Goal: Task Accomplishment & Management: Complete application form

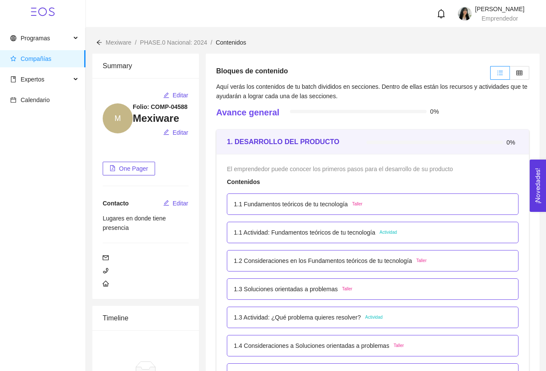
scroll to position [1693, 0]
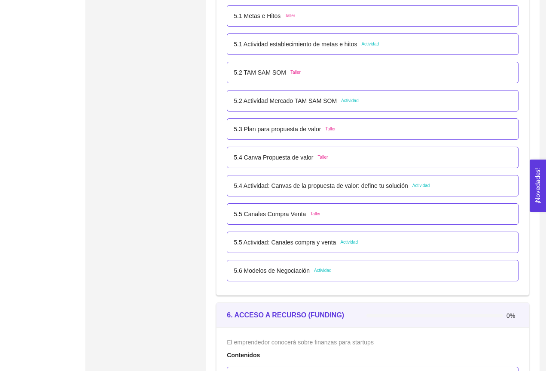
click at [428, 188] on span "Actividad" at bounding box center [421, 185] width 18 height 7
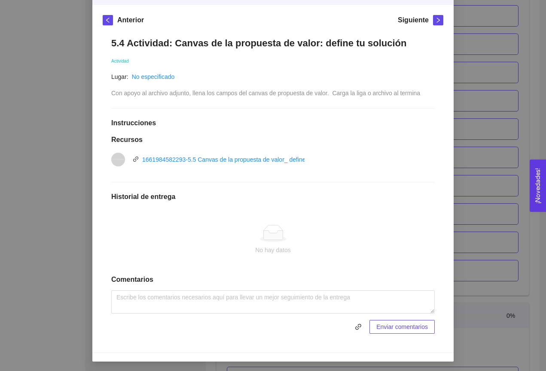
scroll to position [115, 0]
click at [151, 201] on div "5.4 Actividad: Canvas de la propuesta de valor: define tu solución Actividad Lu…" at bounding box center [273, 186] width 340 height 314
click at [152, 194] on h1 "Historial de entrega" at bounding box center [272, 197] width 323 height 9
click at [172, 197] on h1 "Historial de entrega" at bounding box center [272, 197] width 323 height 9
click at [157, 221] on div "No hay datos" at bounding box center [272, 240] width 323 height 71
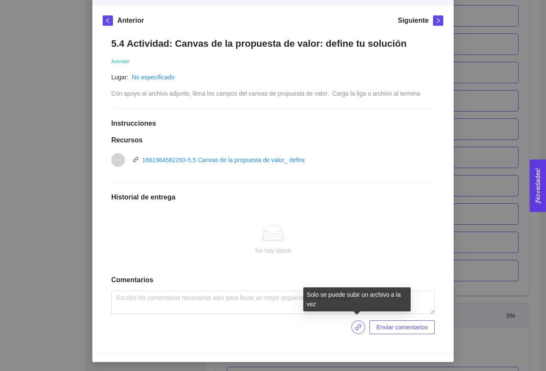
click at [355, 328] on icon "link" at bounding box center [358, 328] width 6 height 6
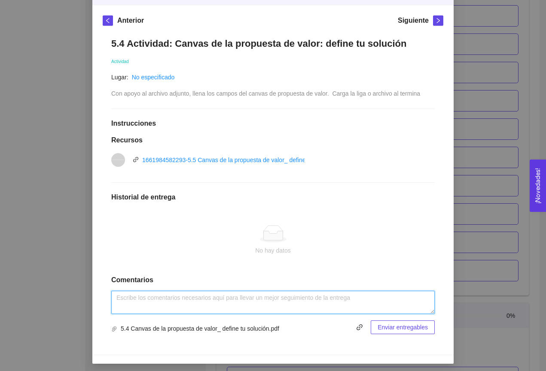
click at [245, 305] on textarea at bounding box center [272, 302] width 323 height 23
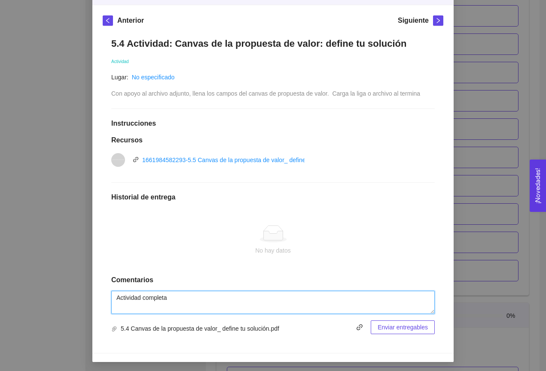
type textarea "Actividad completa"
drag, startPoint x: 170, startPoint y: 298, endPoint x: 99, endPoint y: 296, distance: 71.3
click at [99, 297] on div "Anterior Siguiente 5.4 Actividad: Canvas de la propuesta de valor: define tu so…" at bounding box center [272, 179] width 361 height 348
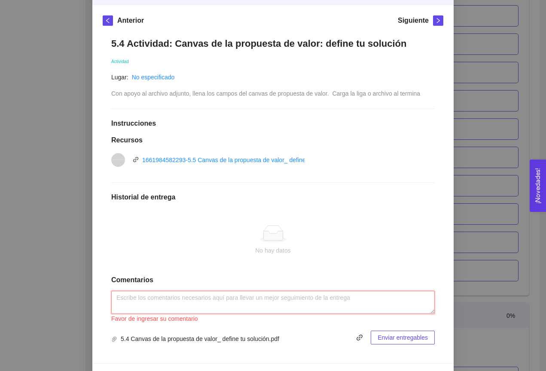
click at [219, 310] on textarea at bounding box center [272, 302] width 323 height 23
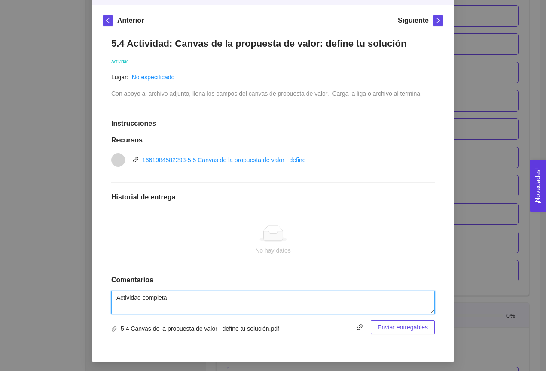
type textarea "Actividad completa"
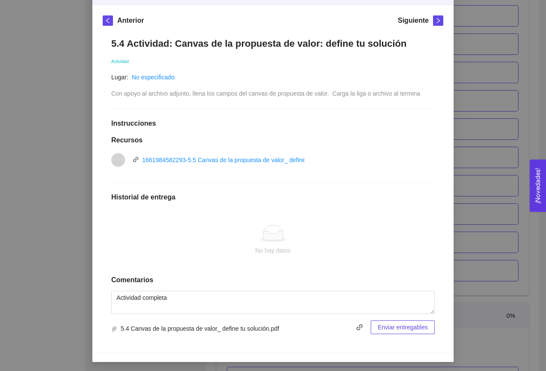
click at [388, 328] on span "Enviar entregables" at bounding box center [402, 327] width 50 height 9
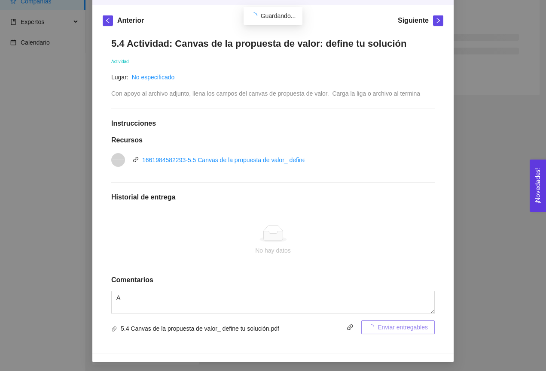
scroll to position [82, 0]
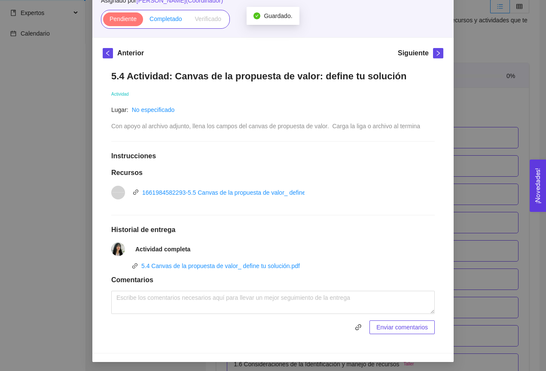
click at [171, 20] on span "Completado" at bounding box center [165, 18] width 33 height 7
click at [143, 21] on input "Completado" at bounding box center [143, 21] width 0 height 0
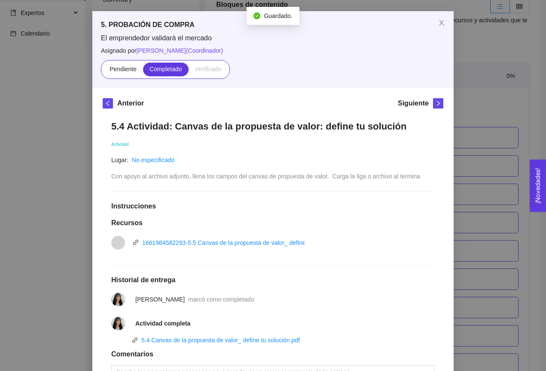
scroll to position [25, 0]
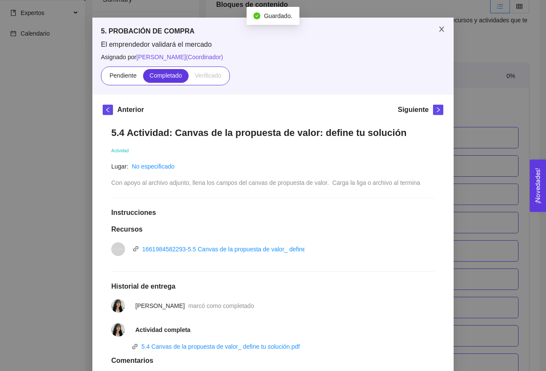
click at [440, 30] on icon "close" at bounding box center [441, 29] width 7 height 7
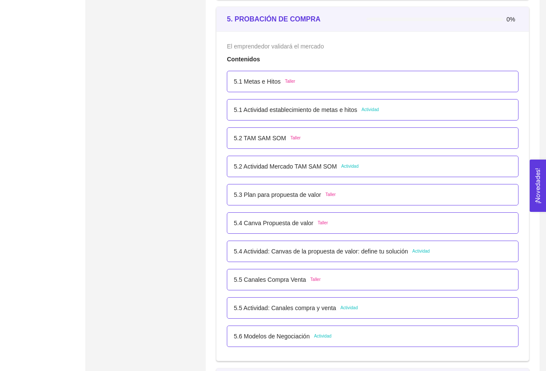
scroll to position [1627, 0]
click at [284, 250] on p "5.4 Actividad: Canvas de la propuesta de valor: define tu solución" at bounding box center [321, 252] width 174 height 9
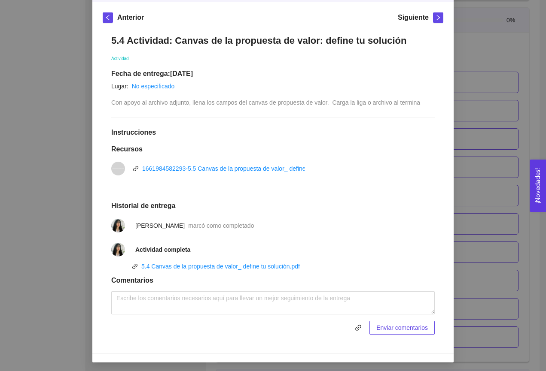
click at [48, 154] on div "5. PROBACIÓN DE COMPRA El emprendedor validará el mercado Asignado por [PERSON_…" at bounding box center [273, 185] width 546 height 371
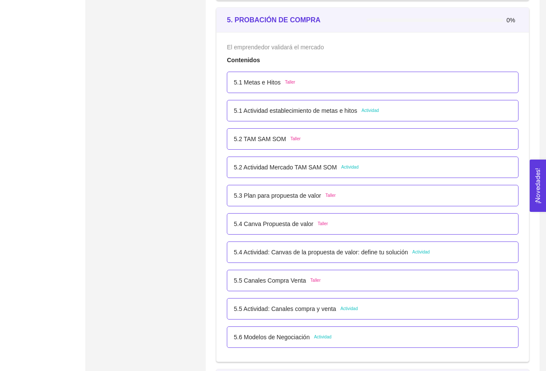
scroll to position [75, 0]
